Goal: Task Accomplishment & Management: Manage account settings

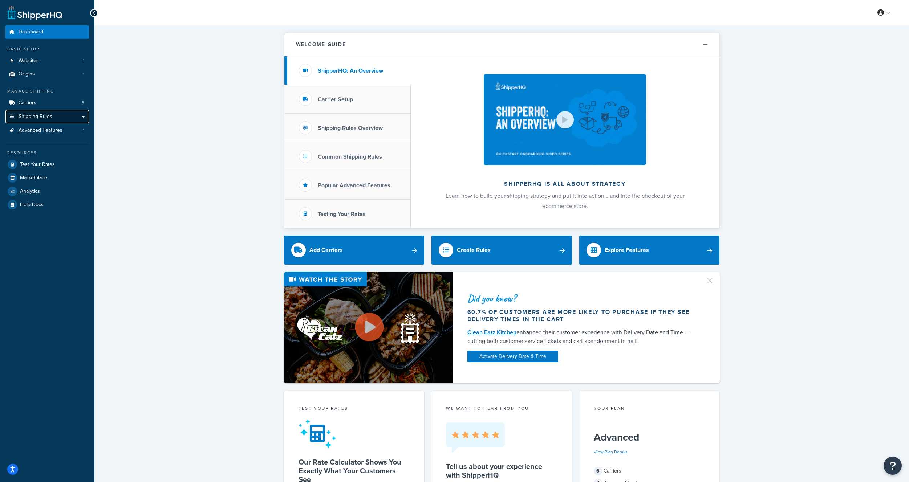
click at [82, 115] on link "Shipping Rules" at bounding box center [47, 116] width 84 height 13
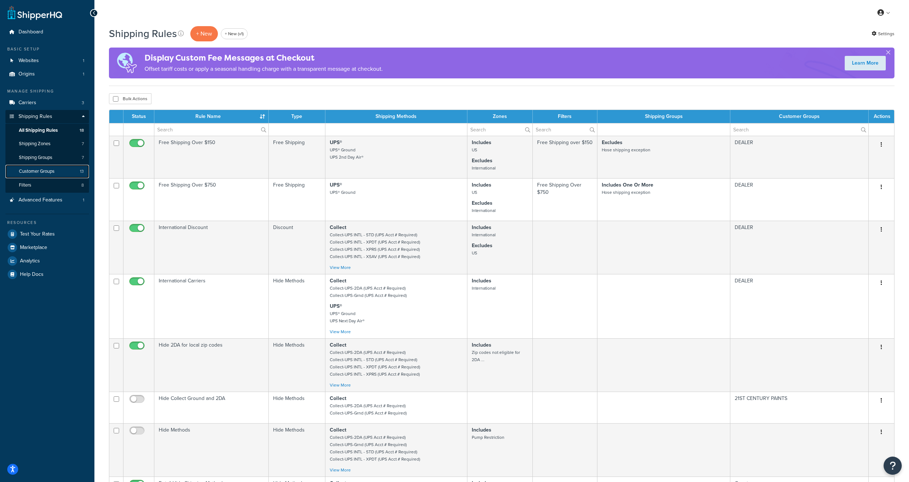
click at [46, 171] on span "Customer Groups" at bounding box center [37, 171] width 36 height 6
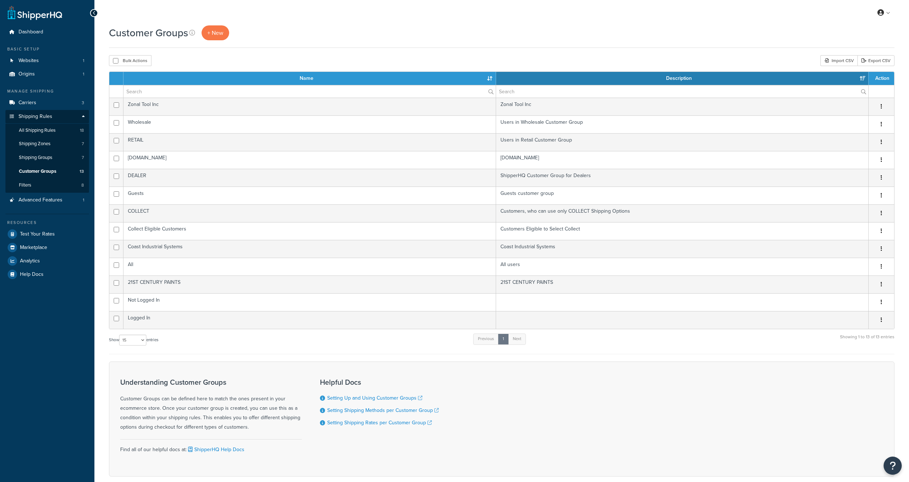
select select "15"
